Goal: Find contact information: Find contact information

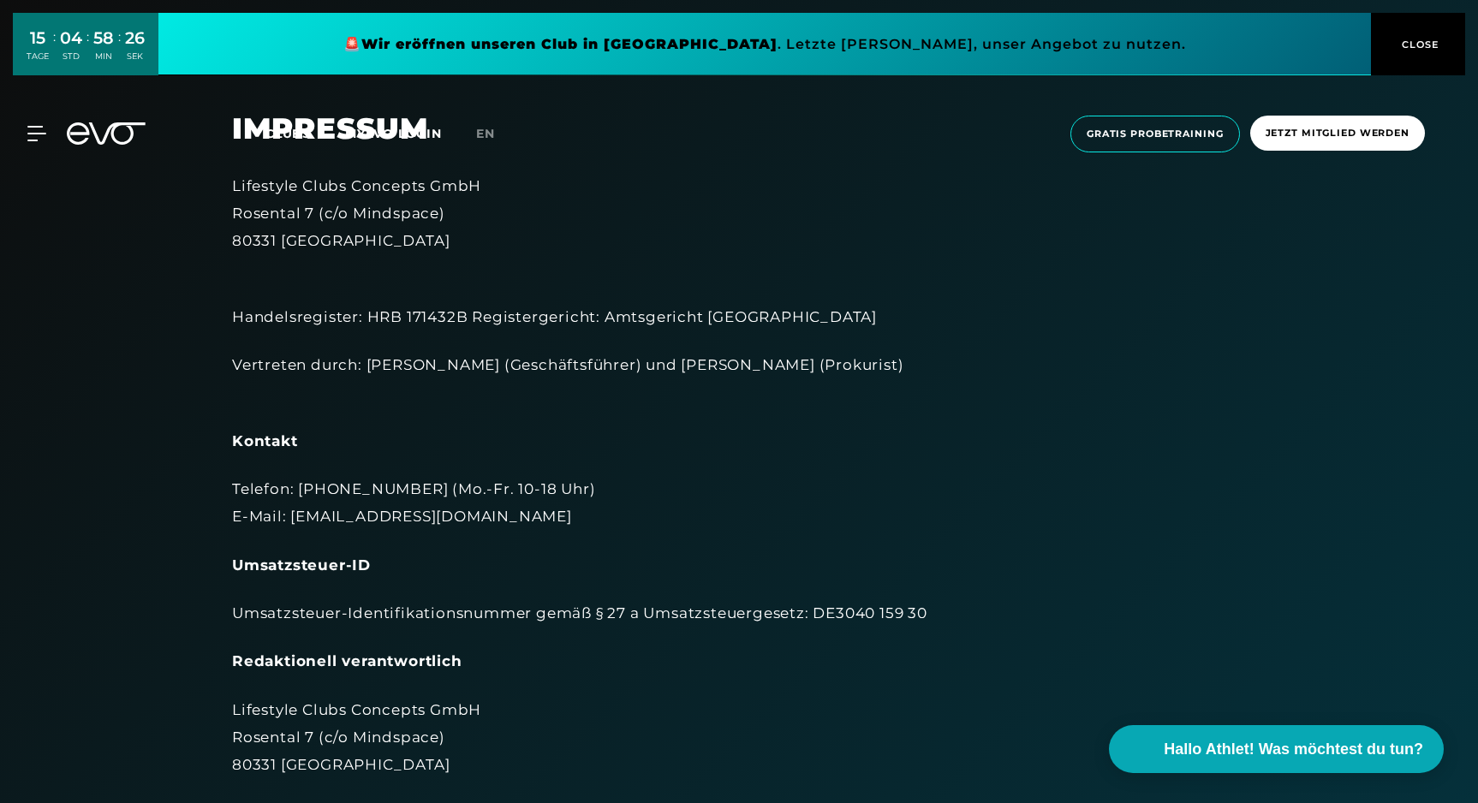
click at [104, 123] on icon at bounding box center [106, 133] width 79 height 22
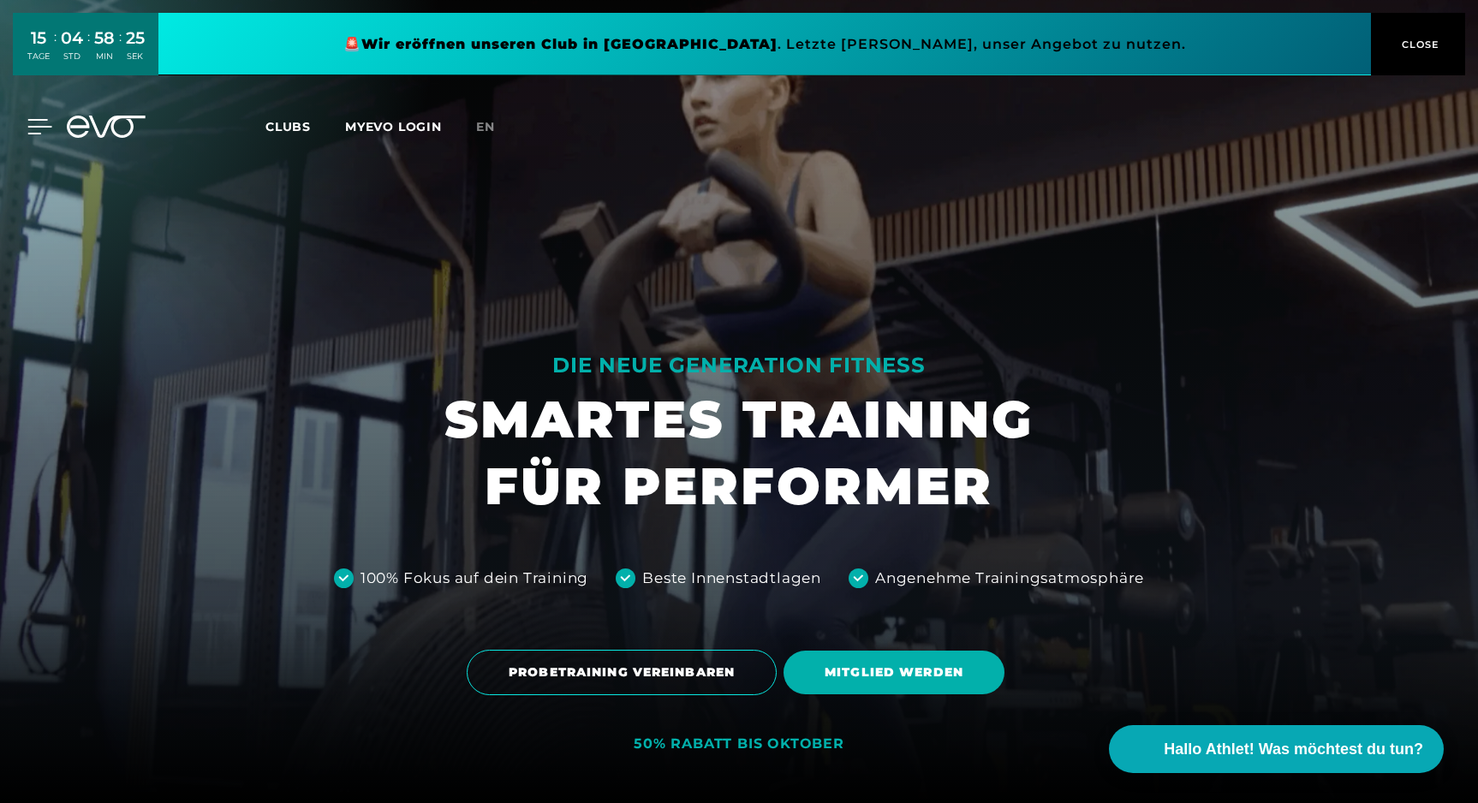
click at [25, 126] on div at bounding box center [26, 126] width 51 height 15
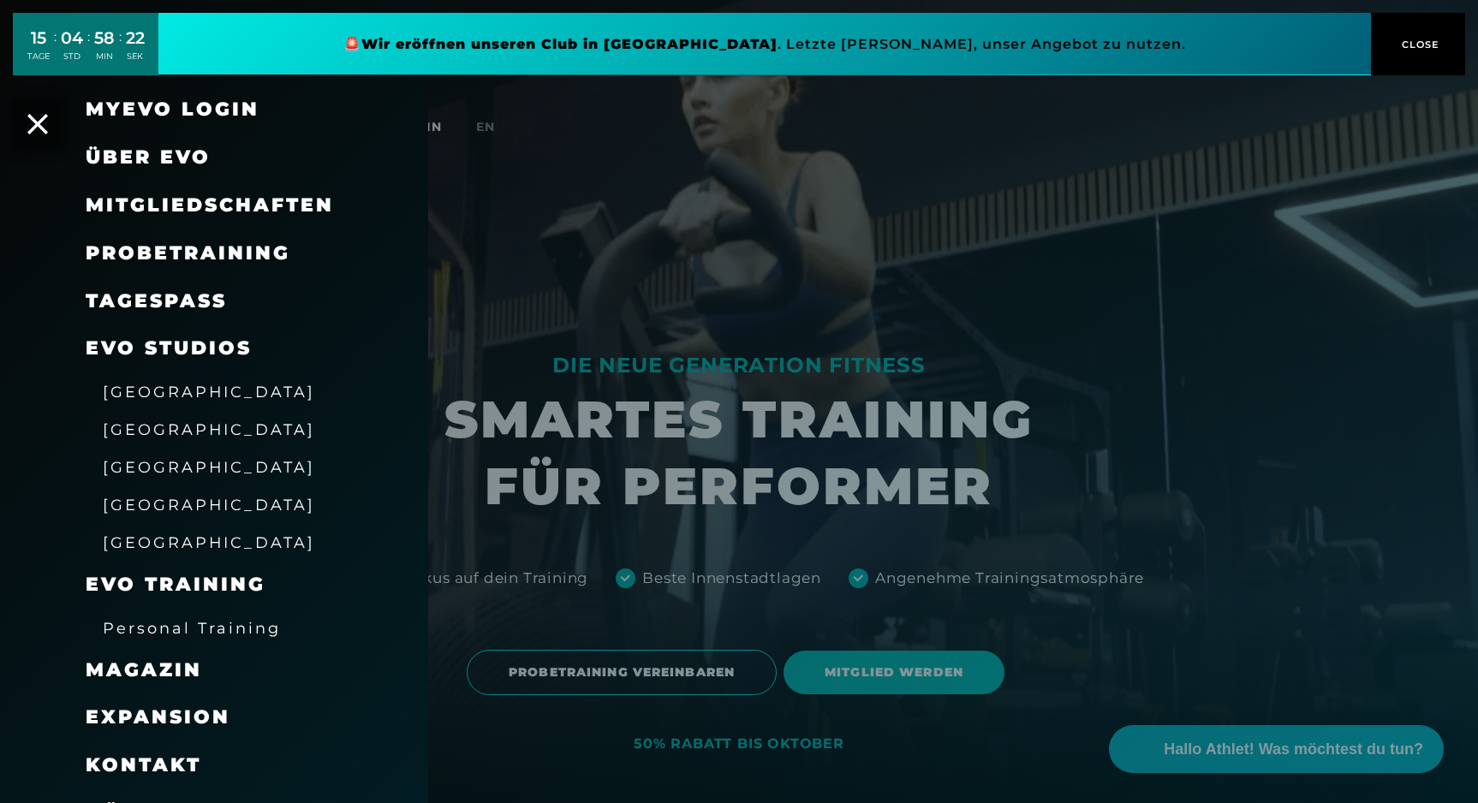
scroll to position [34, 0]
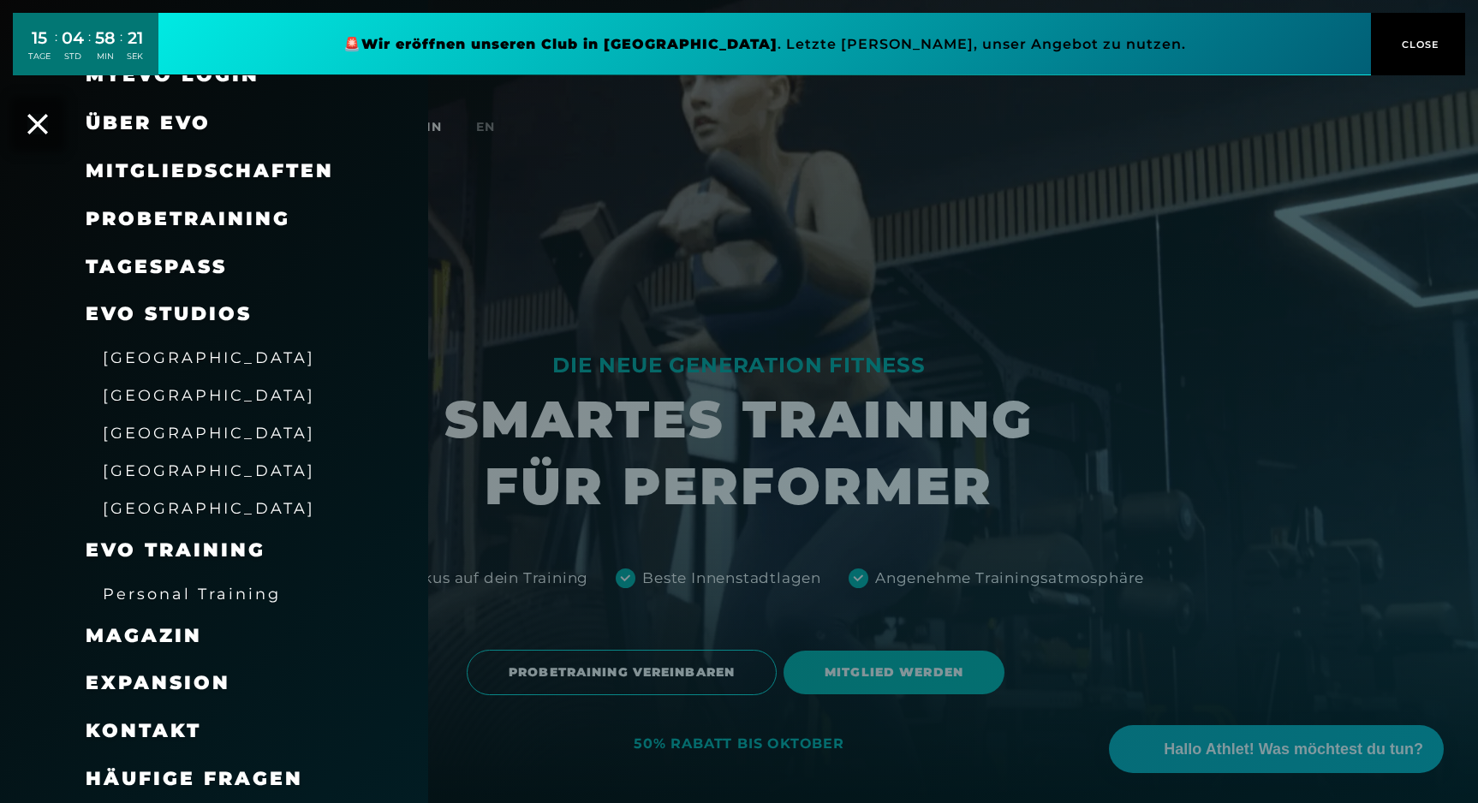
click at [135, 737] on span "Kontakt" at bounding box center [144, 731] width 116 height 23
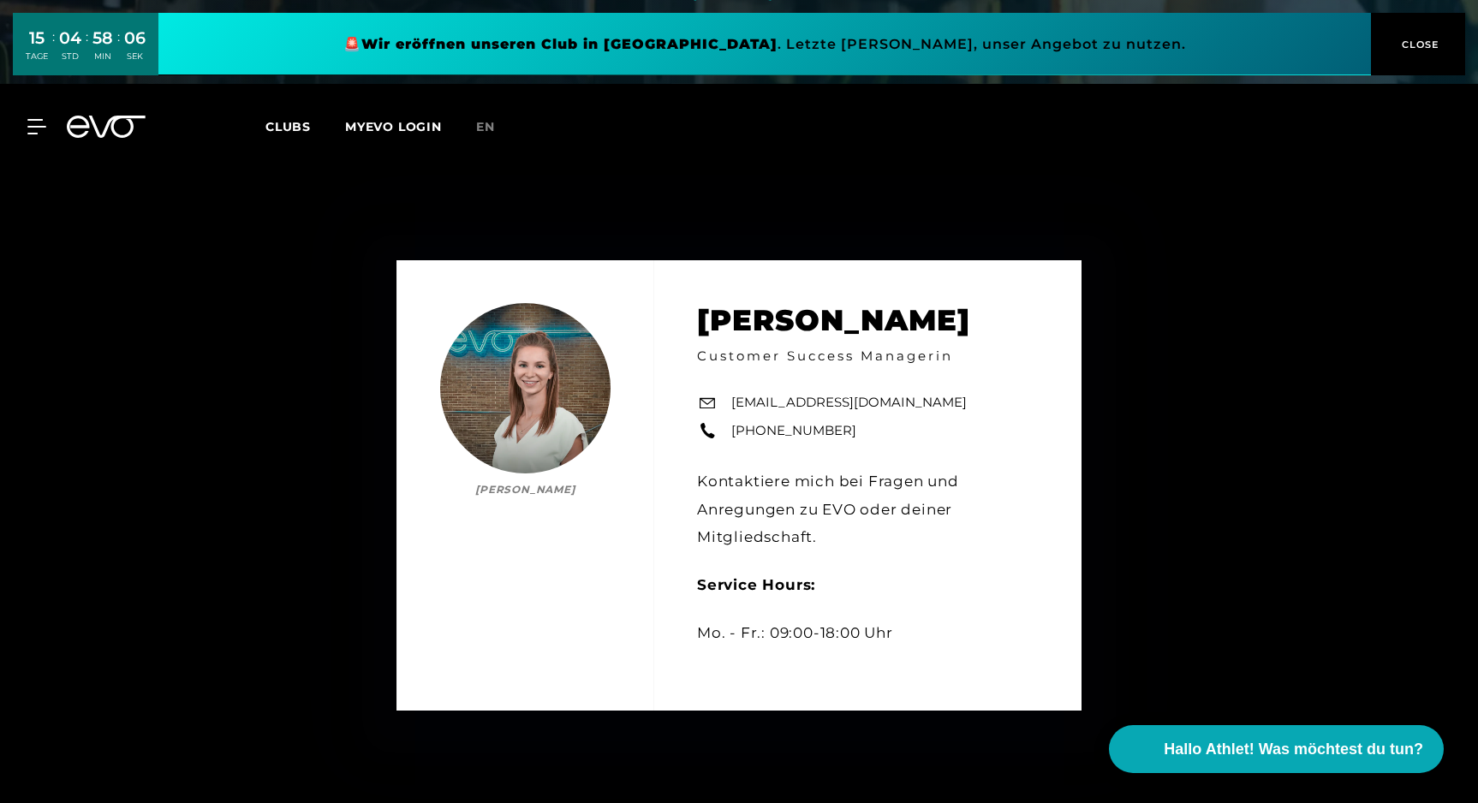
scroll to position [709, 0]
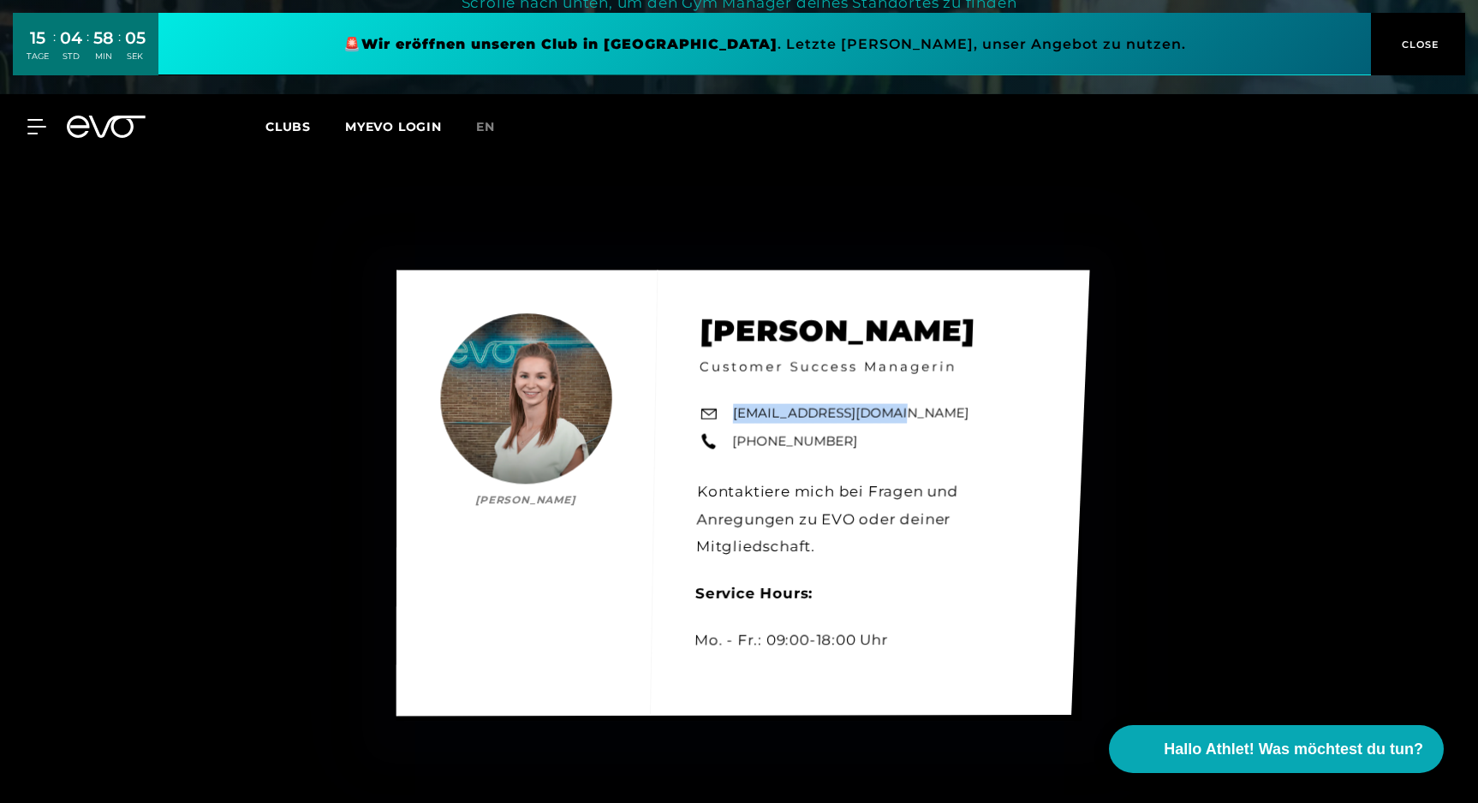
drag, startPoint x: 888, startPoint y: 415, endPoint x: 734, endPoint y: 421, distance: 154.3
click at [734, 421] on div "[PERSON_NAME] [PERSON_NAME] Customer Success Managerin [EMAIL_ADDRESS][DOMAIN_N…" at bounding box center [744, 494] width 694 height 446
copy link "[EMAIL_ADDRESS][DOMAIN_NAME]"
